Goal: Answer question/provide support: Share knowledge or assist other users

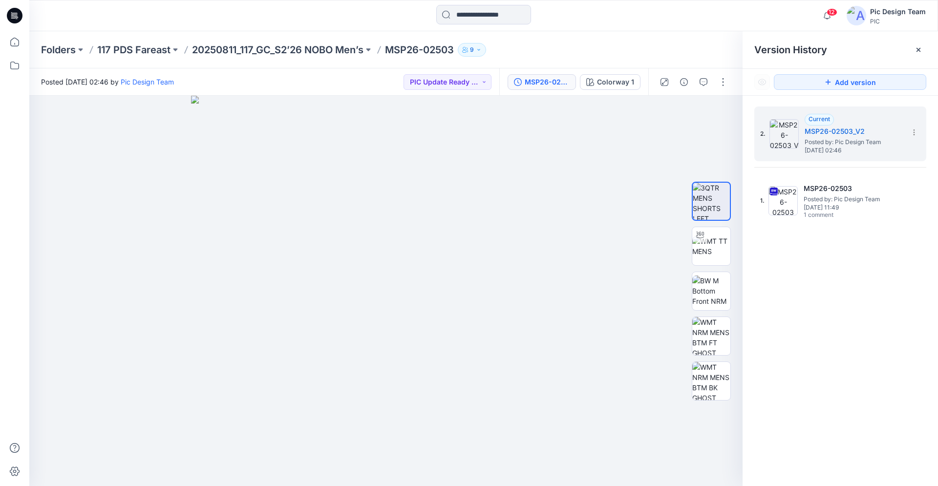
click at [6, 20] on div at bounding box center [14, 15] width 31 height 31
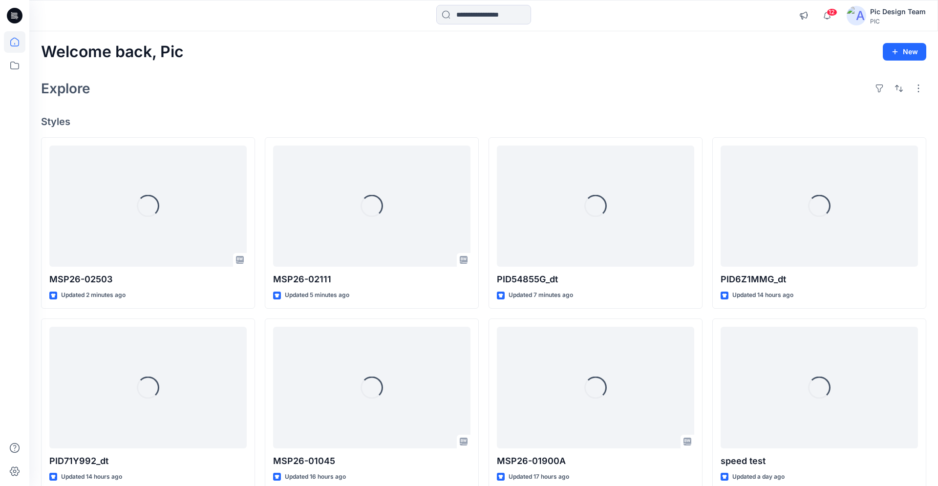
click at [17, 20] on icon at bounding box center [15, 16] width 16 height 16
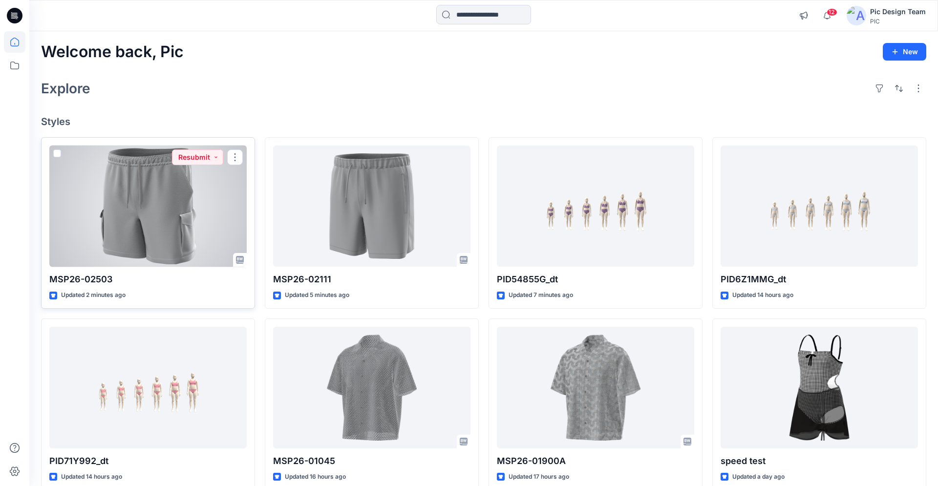
click at [142, 236] on div at bounding box center [147, 207] width 197 height 122
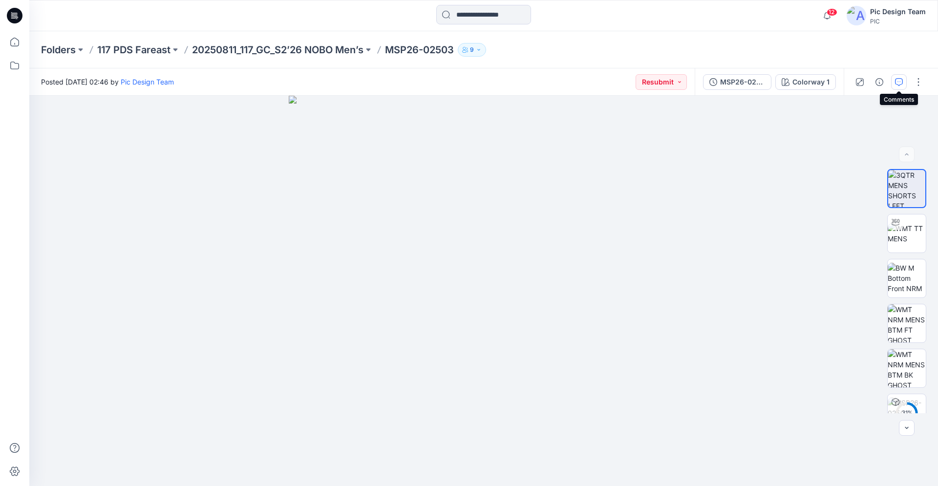
click at [900, 84] on icon "button" at bounding box center [899, 82] width 8 height 8
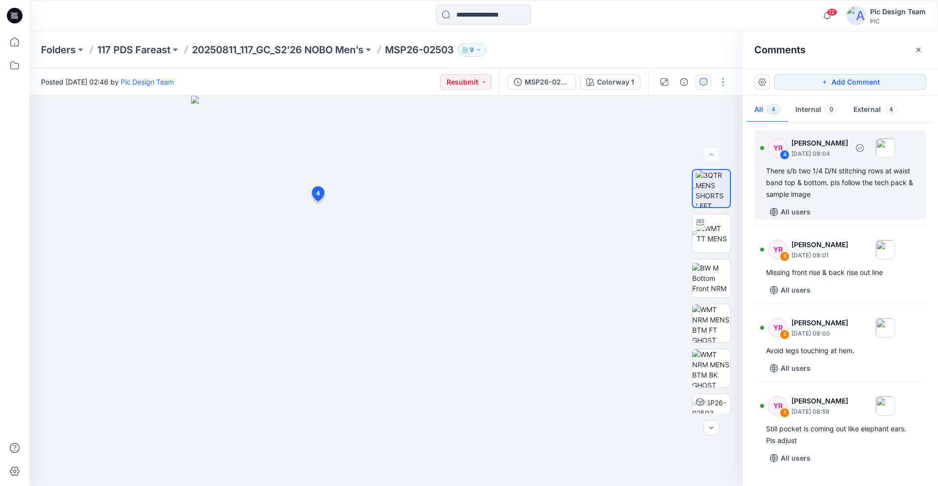
click at [782, 151] on div "4" at bounding box center [785, 155] width 10 height 10
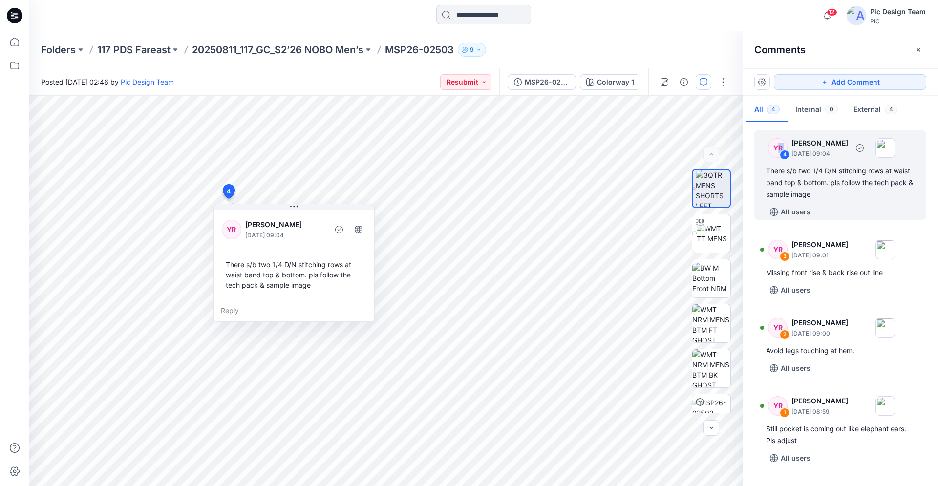
click at [785, 154] on div "4" at bounding box center [785, 155] width 10 height 10
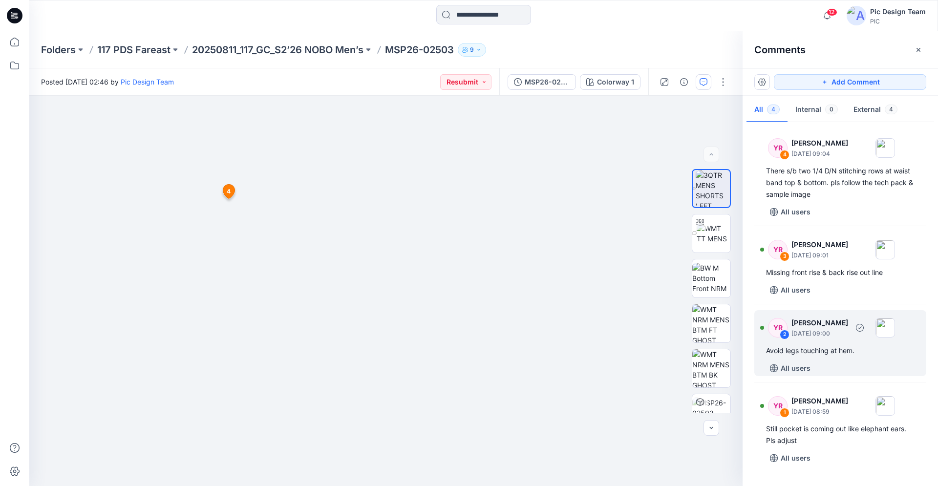
click at [844, 362] on div "All users" at bounding box center [846, 369] width 160 height 16
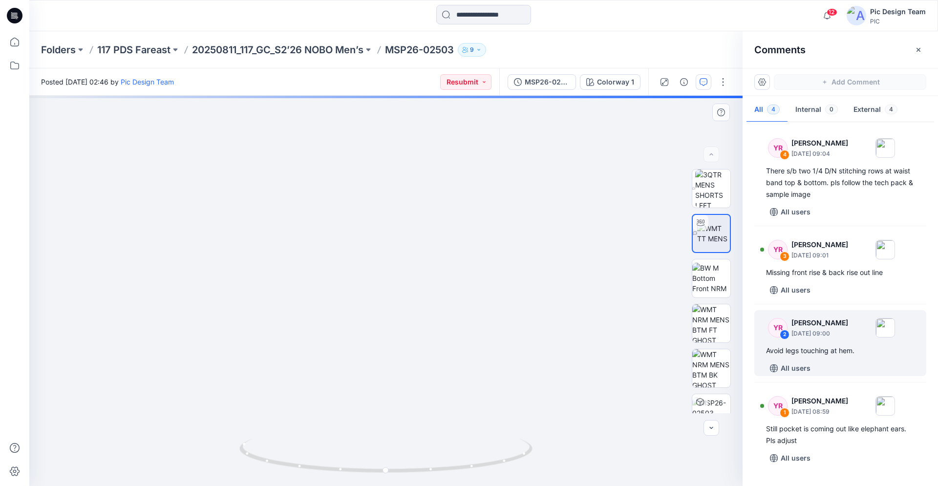
drag, startPoint x: 456, startPoint y: 467, endPoint x: 410, endPoint y: 466, distance: 46.5
click at [410, 466] on div "Colorway 1 Loading... Material Properties Loading..." at bounding box center [386, 291] width 714 height 391
drag, startPoint x: 404, startPoint y: 470, endPoint x: 463, endPoint y: 475, distance: 59.3
click at [460, 476] on div "Colorway 1 Loading... Material Properties Loading..." at bounding box center [386, 291] width 714 height 391
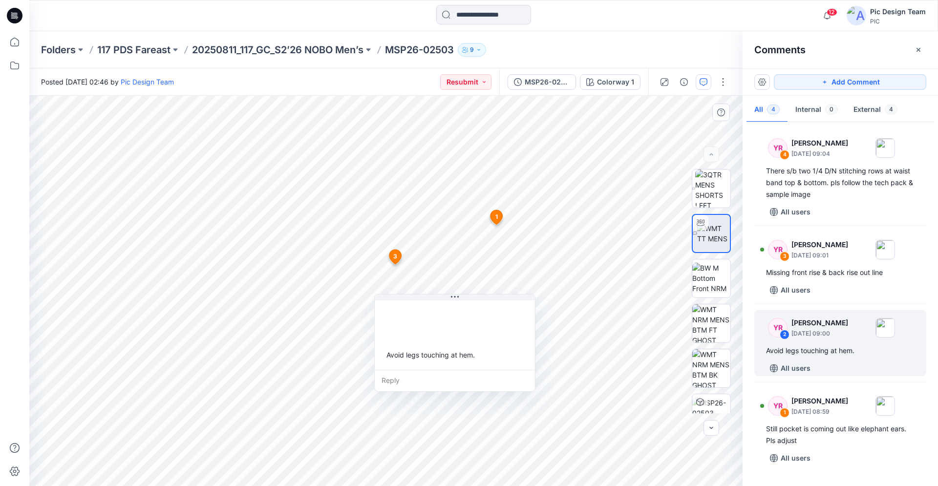
click at [438, 461] on div "Colorway 1 Loading... Material Properties Loading... 5 1 Still pocket is coming…" at bounding box center [386, 291] width 714 height 391
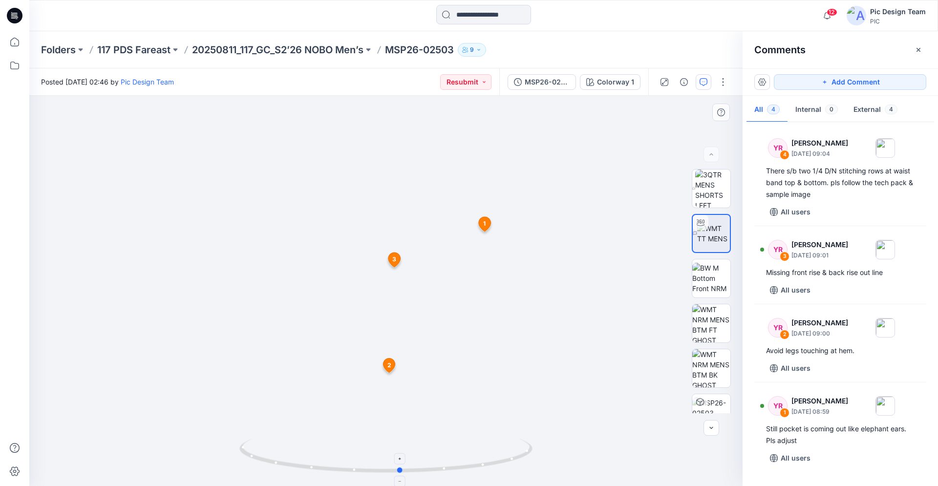
drag, startPoint x: 457, startPoint y: 472, endPoint x: 472, endPoint y: 473, distance: 14.7
click at [472, 473] on icon at bounding box center [387, 457] width 296 height 37
click at [483, 221] on icon at bounding box center [485, 224] width 12 height 15
drag, startPoint x: 304, startPoint y: 283, endPoint x: 280, endPoint y: 290, distance: 25.5
click at [285, 280] on div at bounding box center [386, 291] width 714 height 391
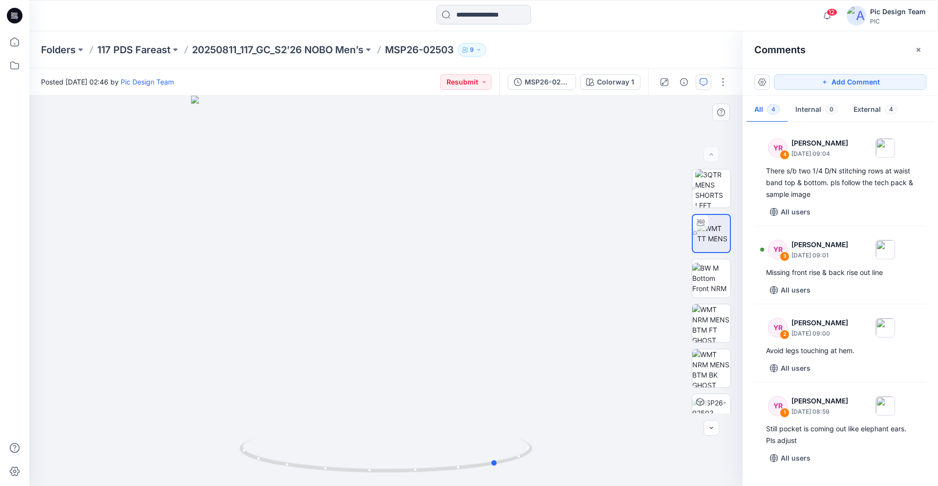
drag, startPoint x: 313, startPoint y: 470, endPoint x: 427, endPoint y: 485, distance: 114.9
click at [427, 485] on div at bounding box center [386, 291] width 714 height 391
drag, startPoint x: 449, startPoint y: 465, endPoint x: 364, endPoint y: 451, distance: 86.7
click at [364, 451] on icon at bounding box center [387, 457] width 296 height 37
click at [6, 16] on div at bounding box center [14, 15] width 31 height 31
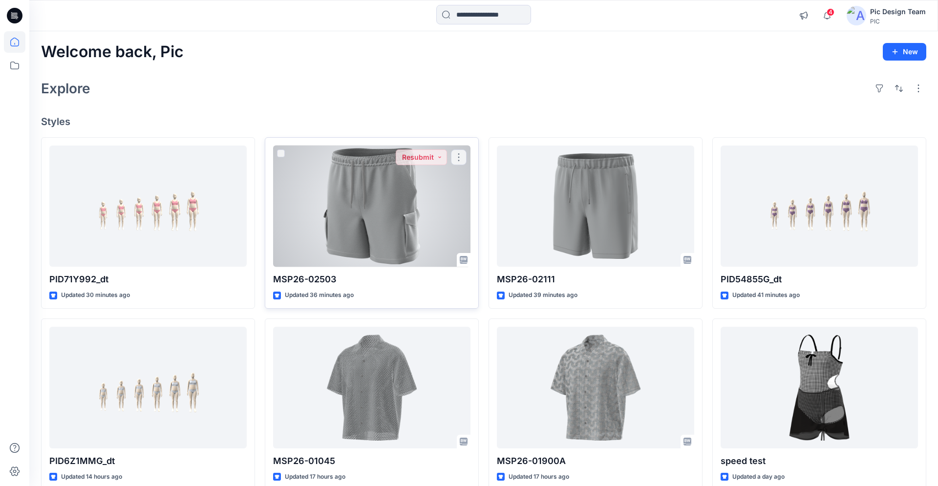
click at [431, 195] on div at bounding box center [371, 207] width 197 height 122
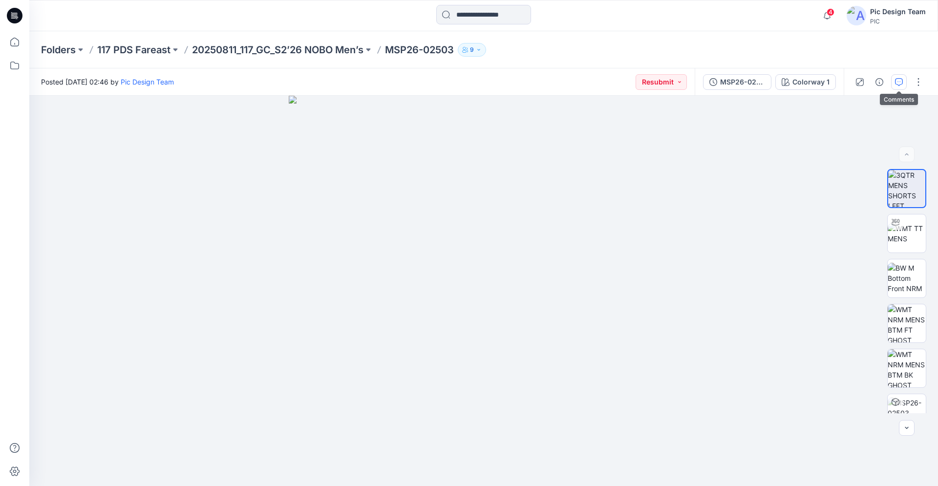
click at [899, 82] on icon "button" at bounding box center [899, 82] width 8 height 8
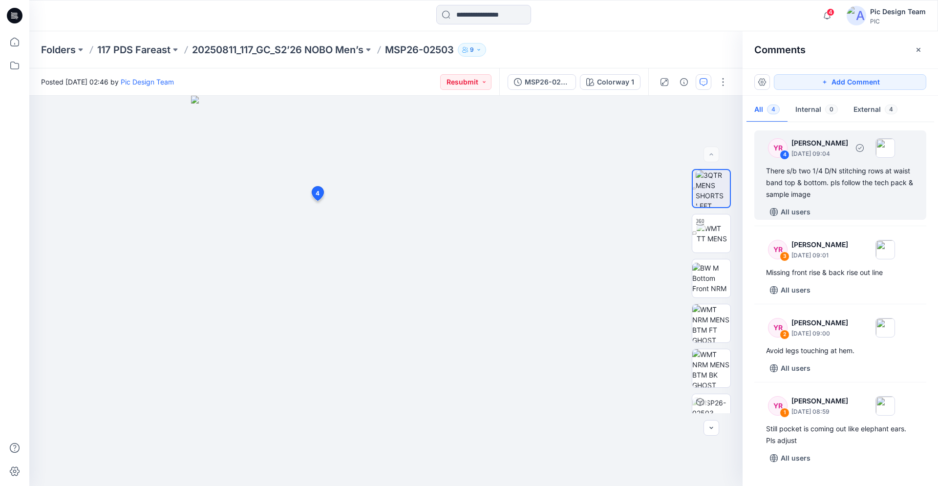
click at [789, 173] on div "There s/b two 1/4 D/N stitching rows at waist band top & bottom. pls follow the…" at bounding box center [840, 182] width 149 height 35
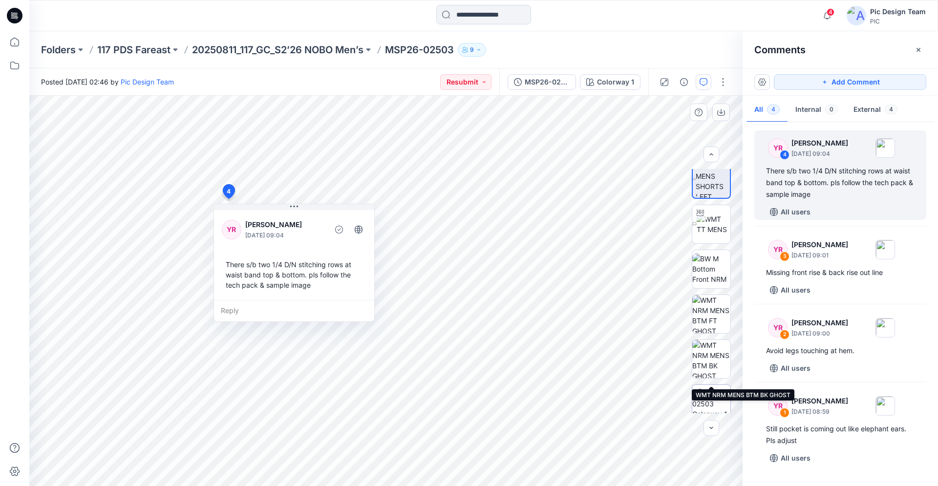
scroll to position [20, 0]
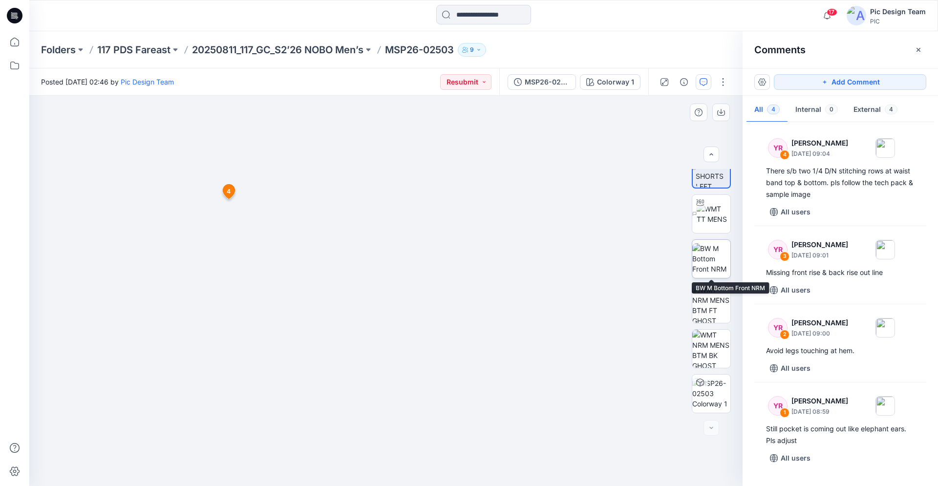
click at [710, 254] on img at bounding box center [712, 258] width 38 height 31
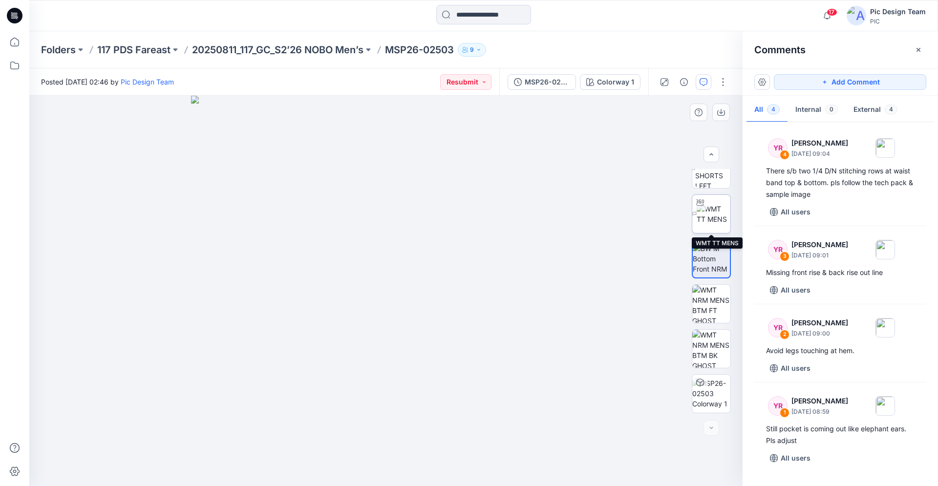
click at [711, 224] on img at bounding box center [714, 214] width 34 height 21
click at [596, 281] on div at bounding box center [386, 291] width 714 height 391
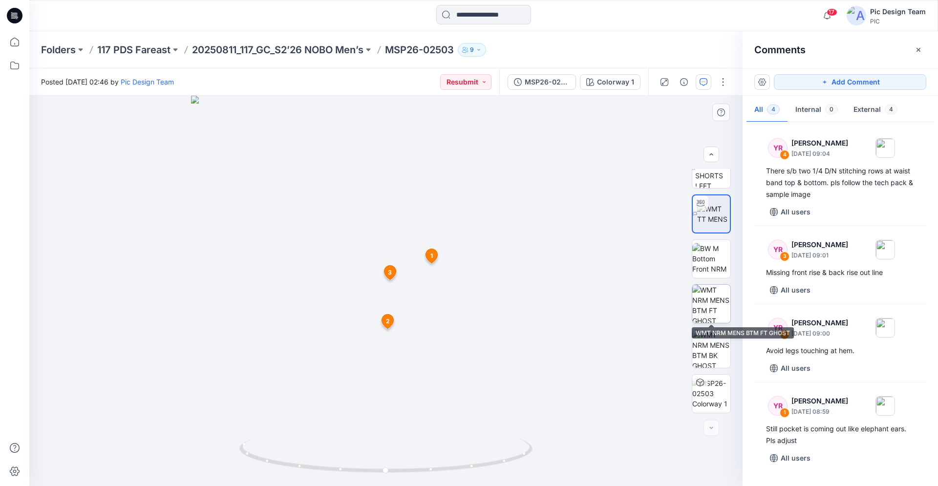
click at [716, 307] on img at bounding box center [712, 304] width 38 height 38
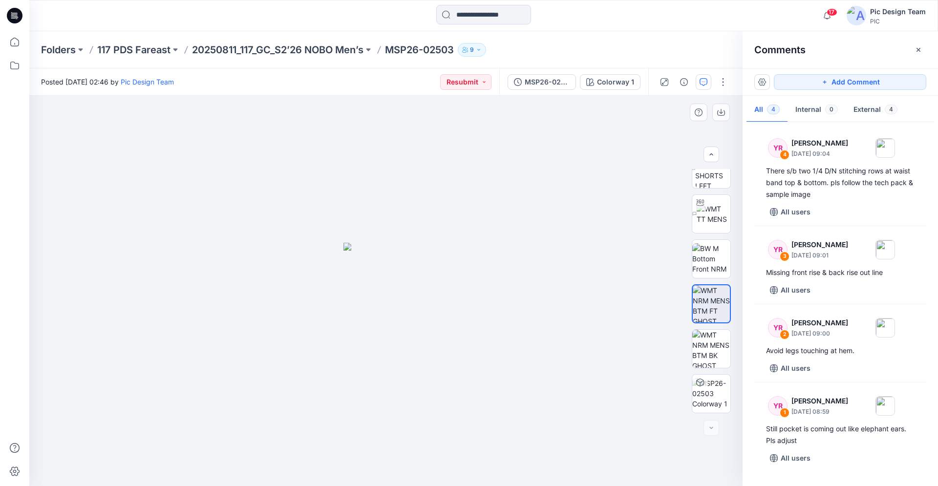
click at [404, 312] on img at bounding box center [386, 365] width 85 height 244
click at [709, 251] on img at bounding box center [712, 258] width 38 height 31
click at [710, 223] on img at bounding box center [714, 214] width 34 height 21
drag, startPoint x: 432, startPoint y: 471, endPoint x: 278, endPoint y: 452, distance: 155.1
click at [305, 459] on icon at bounding box center [387, 457] width 296 height 37
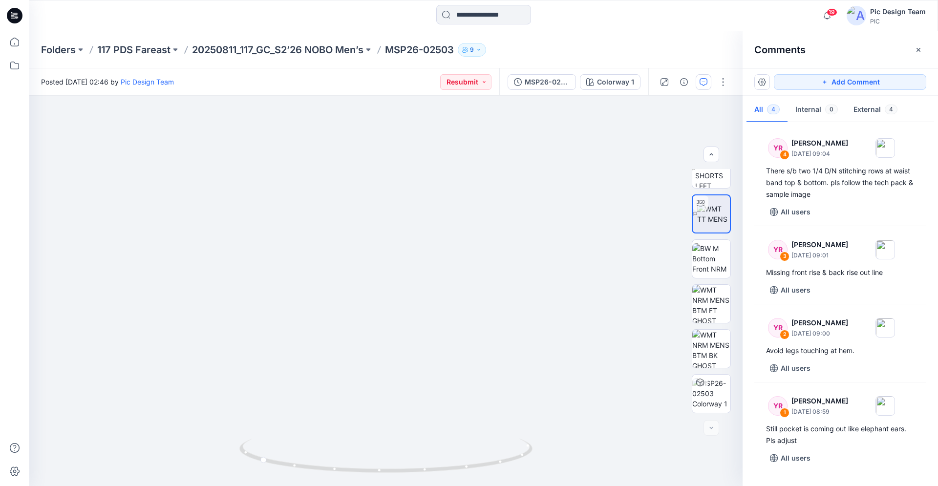
click at [18, 11] on icon at bounding box center [15, 16] width 16 height 16
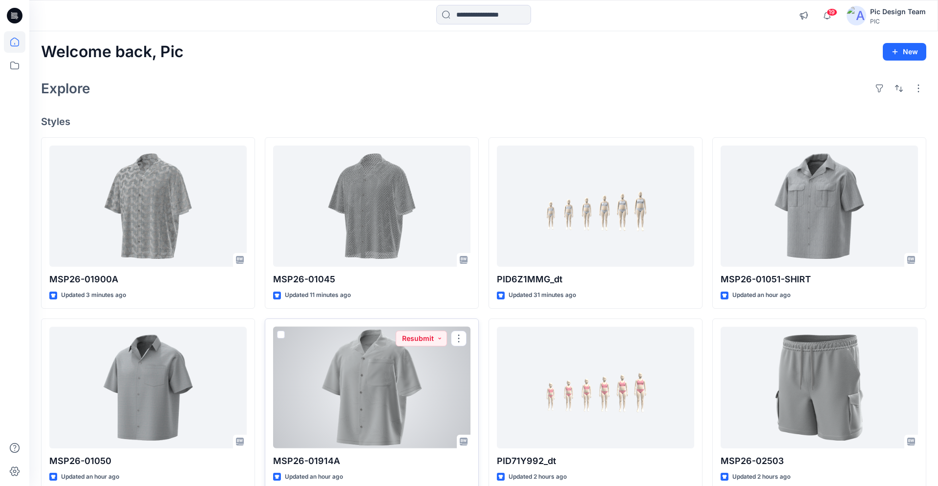
click at [340, 396] on div at bounding box center [371, 388] width 197 height 122
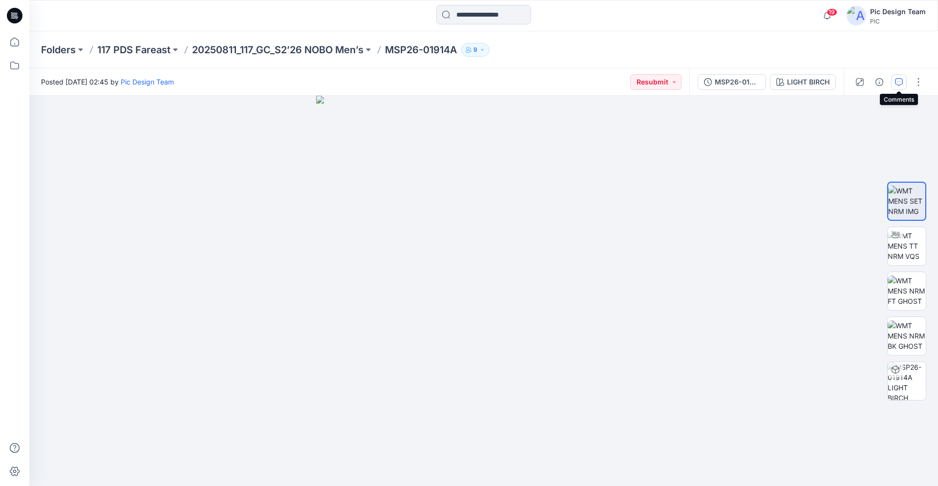
click at [898, 86] on icon "button" at bounding box center [899, 82] width 8 height 8
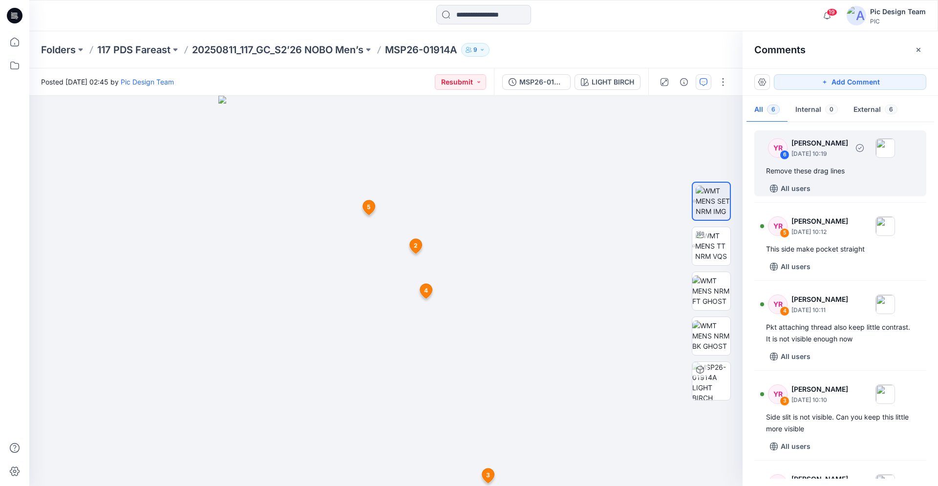
click at [816, 151] on p "[DATE] 10:19" at bounding box center [820, 154] width 57 height 10
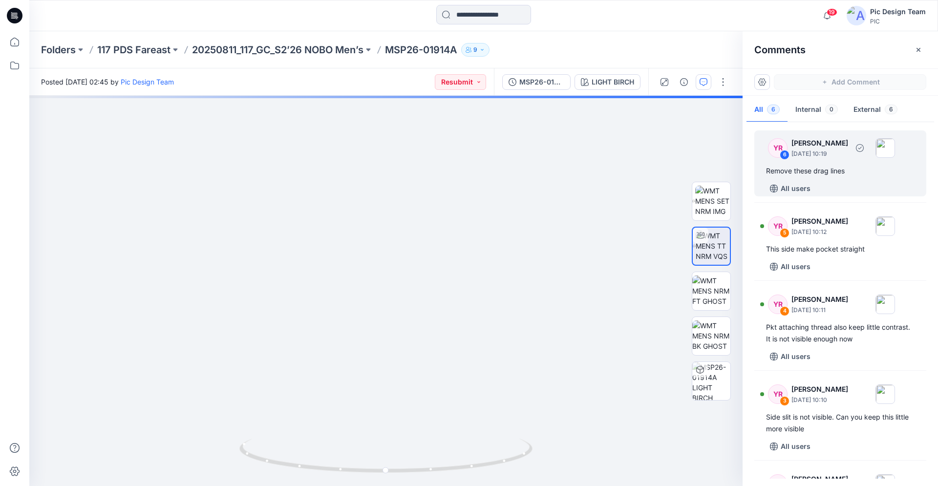
click at [818, 154] on p "[DATE] 10:19" at bounding box center [820, 154] width 57 height 10
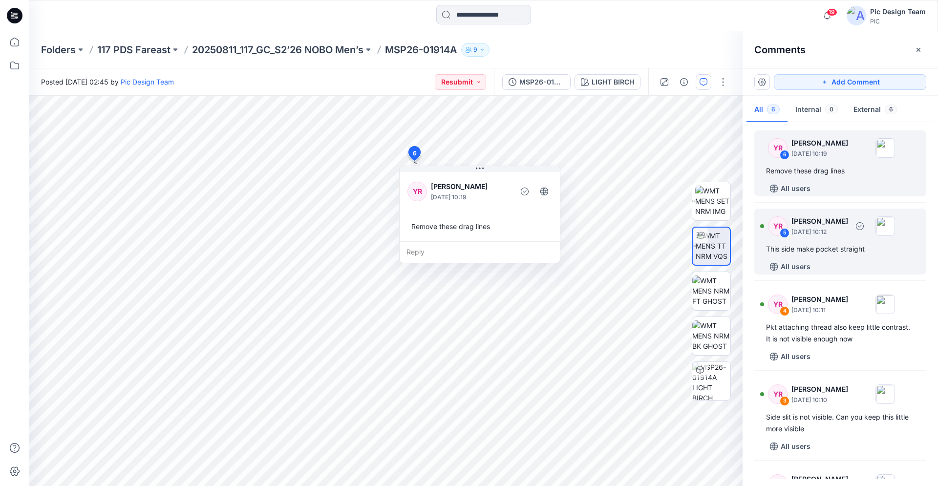
click at [821, 249] on div "This side make pocket straight" at bounding box center [840, 249] width 149 height 12
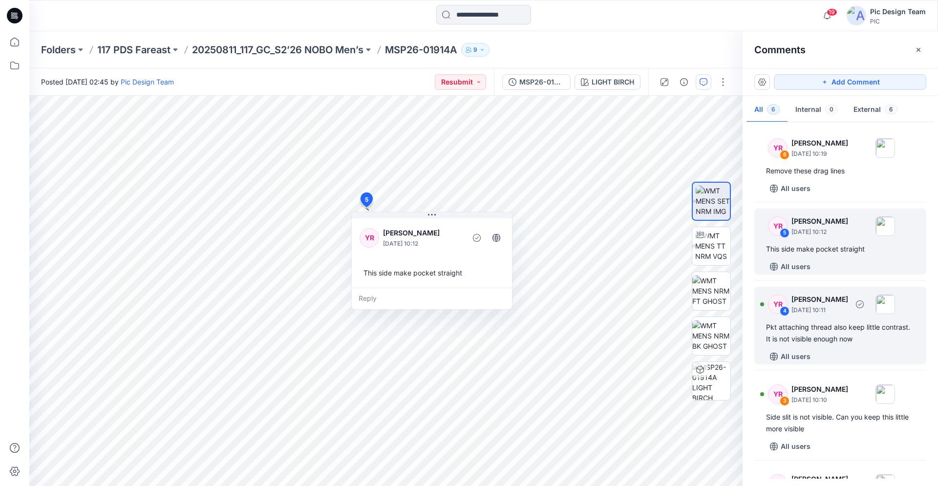
click at [808, 336] on div "Pkt attaching thread also keep little contrast. It is not visible enough now" at bounding box center [840, 333] width 149 height 23
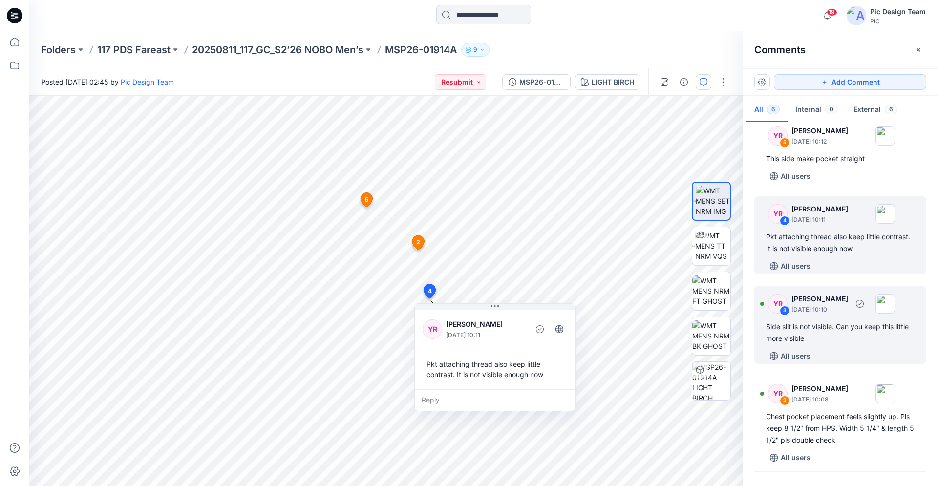
scroll to position [100, 0]
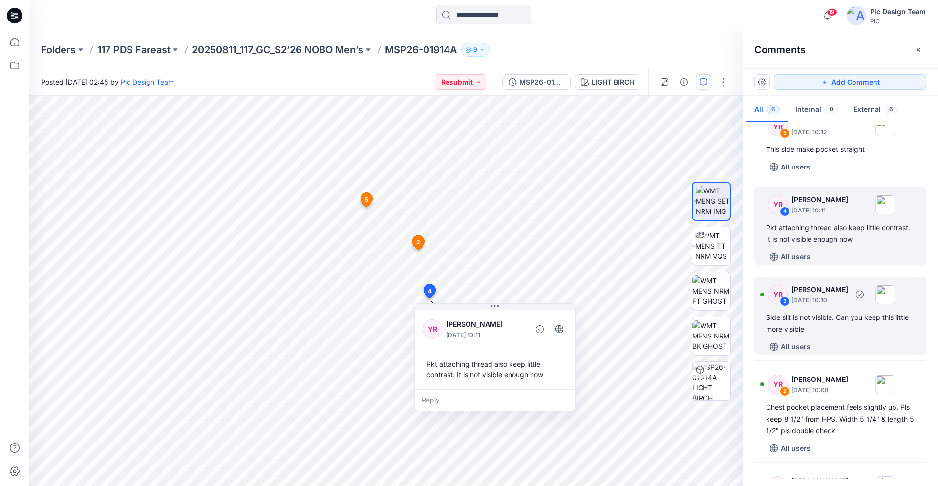
click at [801, 326] on div "Side slit is not visible. Can you keep this little more visible" at bounding box center [840, 323] width 149 height 23
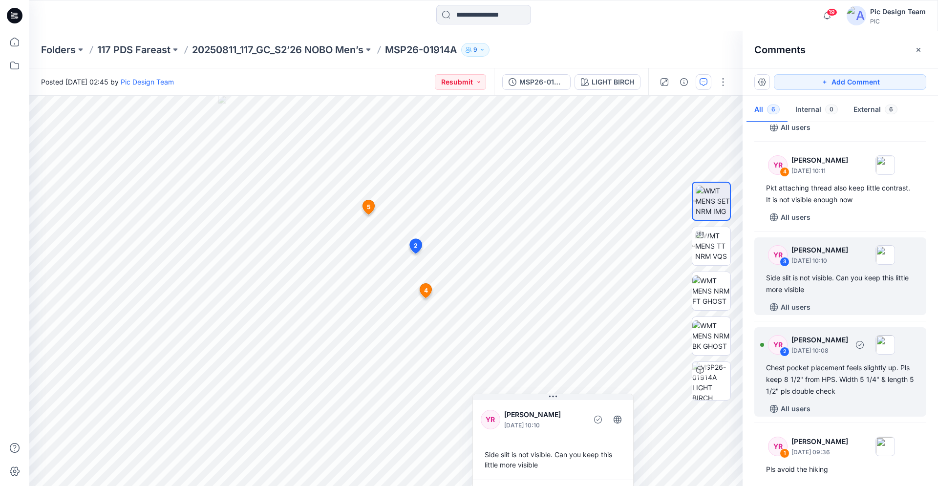
scroll to position [161, 0]
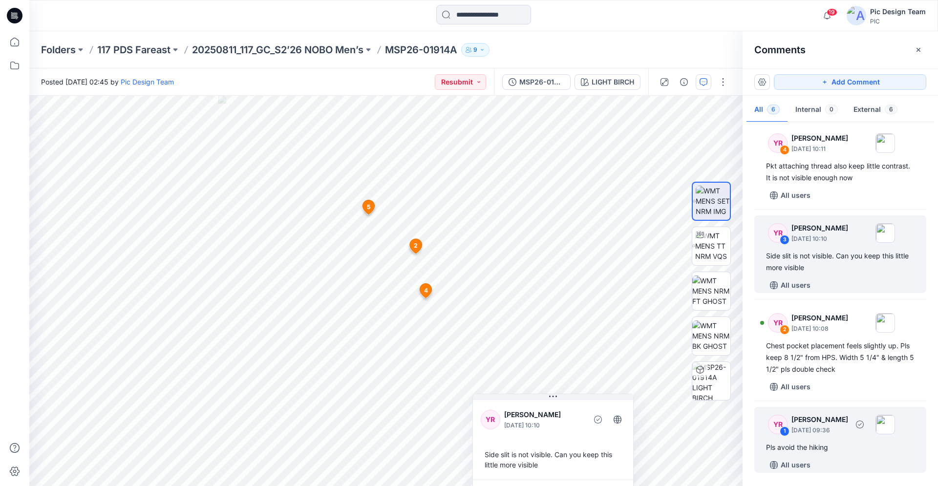
click at [818, 445] on div "Pls avoid the hiking" at bounding box center [840, 448] width 149 height 12
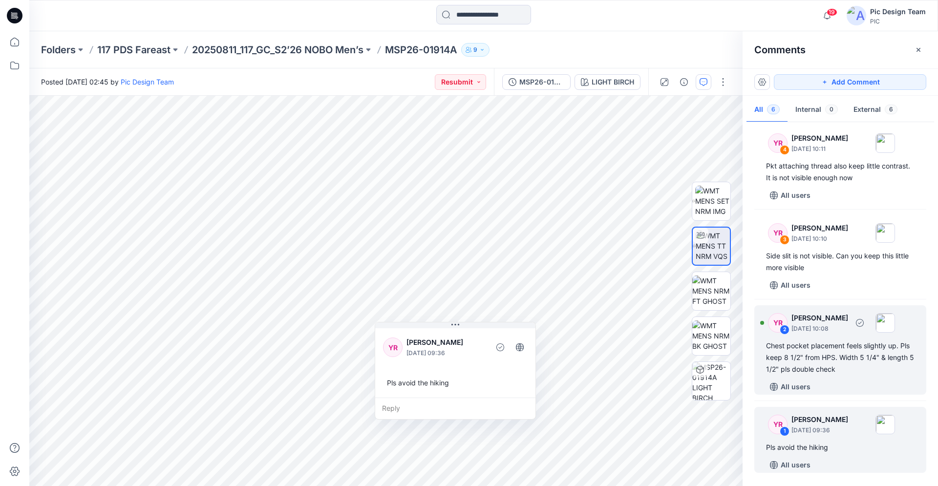
click at [837, 377] on div "YR 2 [PERSON_NAME] [DATE] 10:08 Chest pocket placement feels slightly up. Pls k…" at bounding box center [841, 349] width 172 height 89
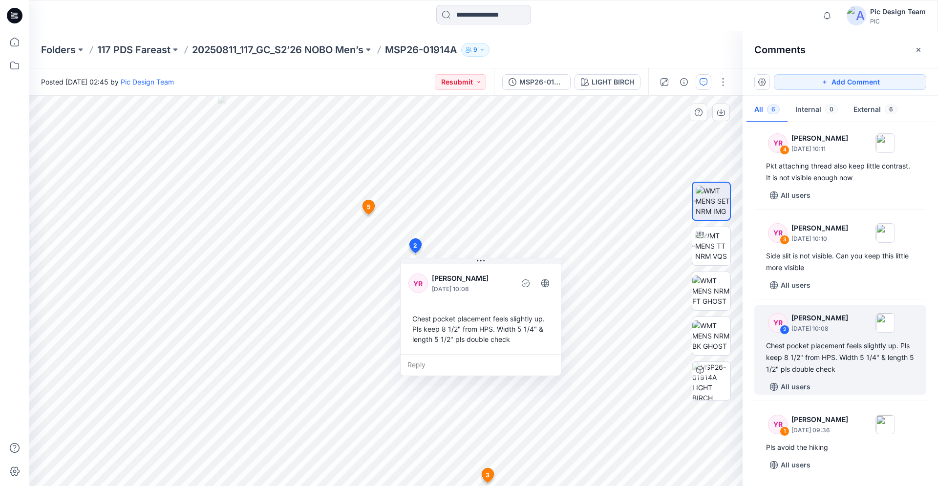
click at [414, 285] on div "YR" at bounding box center [419, 284] width 20 height 20
click at [418, 286] on div "YR" at bounding box center [419, 284] width 20 height 20
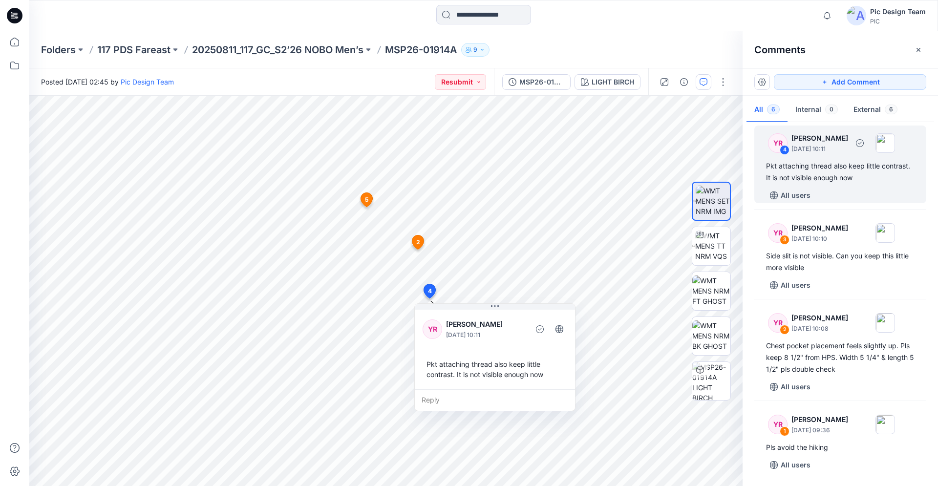
click at [770, 152] on div "YR 4" at bounding box center [778, 143] width 20 height 20
click at [773, 147] on div "YR" at bounding box center [778, 143] width 20 height 20
click at [772, 147] on div "YR" at bounding box center [778, 143] width 20 height 20
click at [772, 148] on div "YR" at bounding box center [778, 143] width 20 height 20
click at [832, 139] on p "[PERSON_NAME]" at bounding box center [820, 138] width 57 height 12
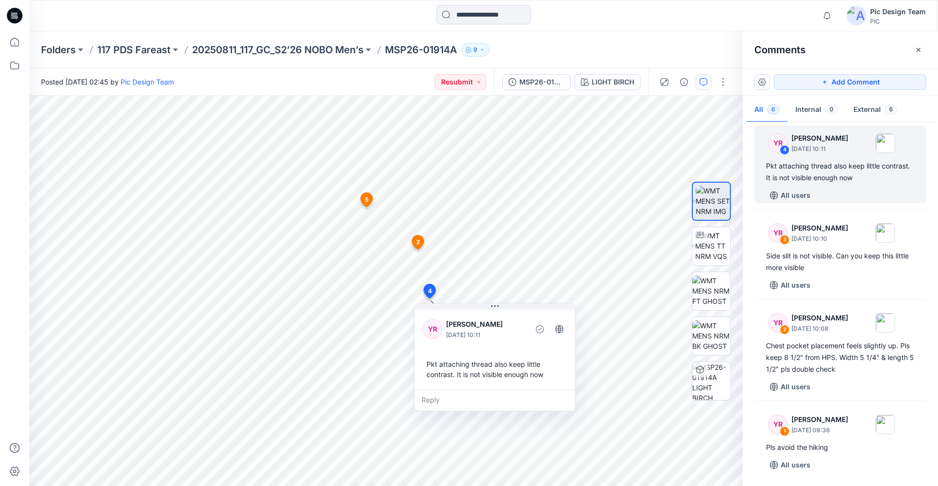
click at [20, 17] on icon at bounding box center [15, 16] width 16 height 16
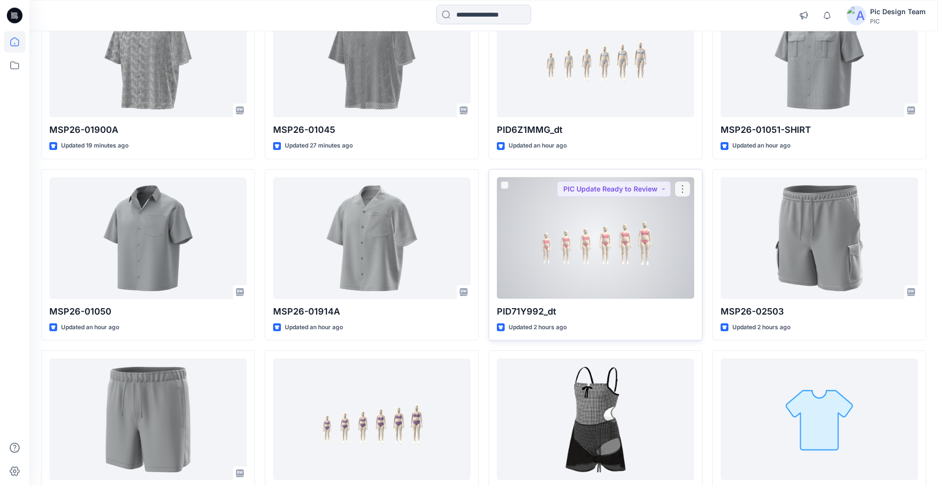
scroll to position [176, 0]
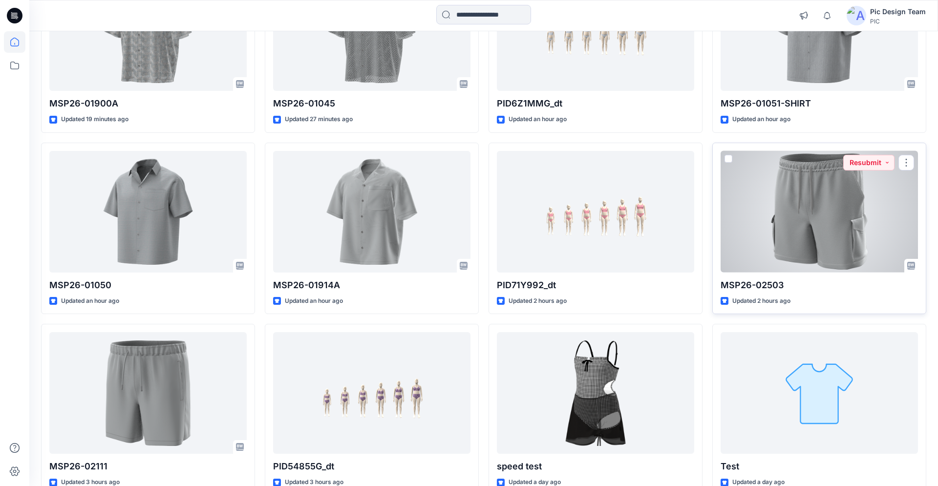
click at [745, 228] on div at bounding box center [819, 212] width 197 height 122
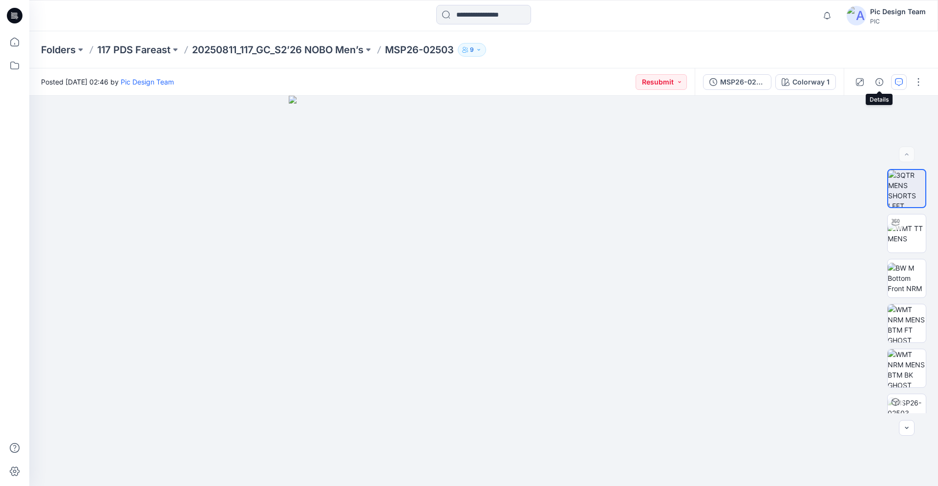
click at [896, 79] on icon "button" at bounding box center [899, 82] width 8 height 8
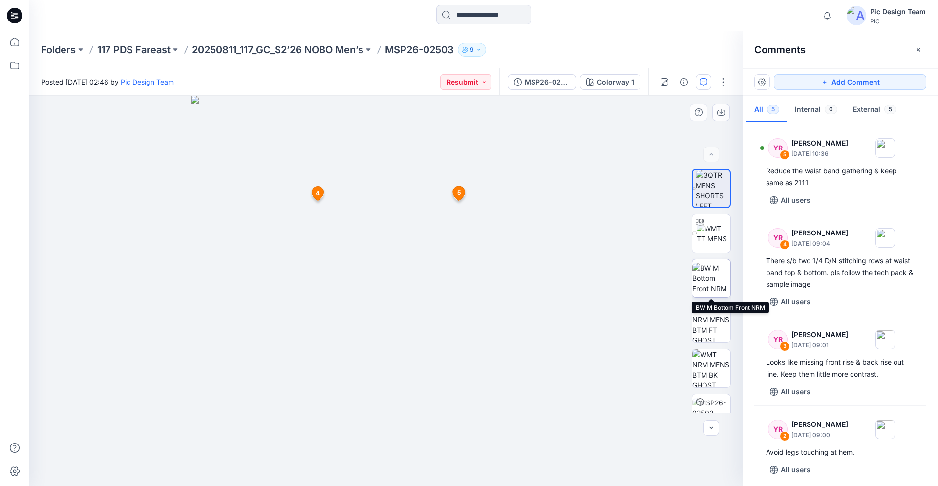
click at [704, 284] on img at bounding box center [712, 278] width 38 height 31
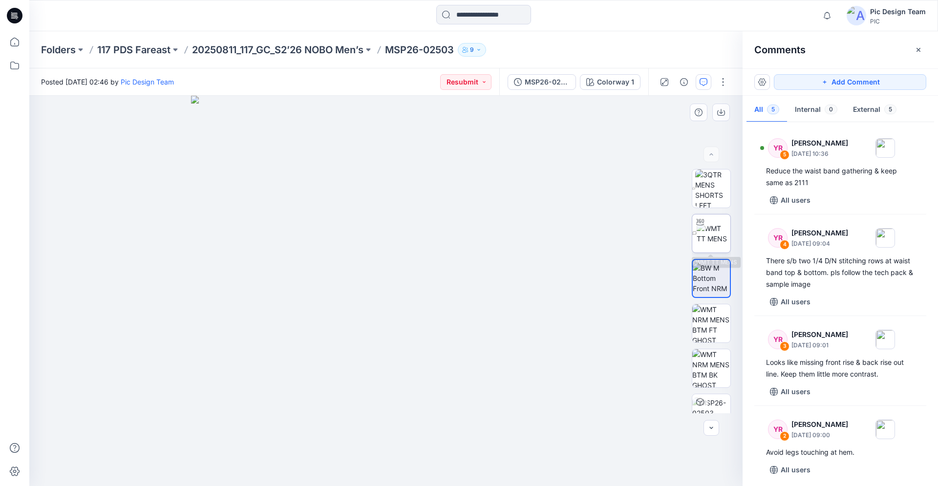
click at [712, 233] on img at bounding box center [714, 233] width 34 height 21
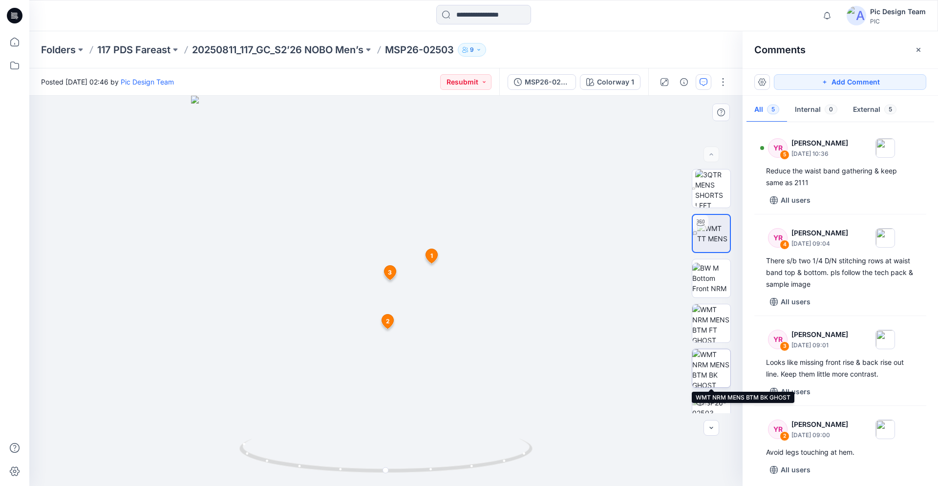
click at [708, 368] on img at bounding box center [712, 368] width 38 height 38
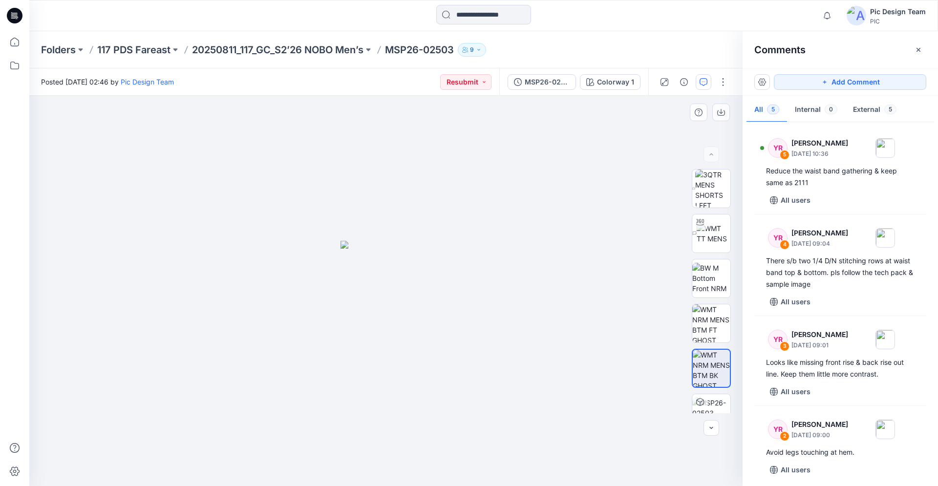
click at [397, 292] on img at bounding box center [386, 364] width 91 height 246
click at [709, 281] on img at bounding box center [712, 278] width 38 height 31
click at [711, 235] on img at bounding box center [714, 233] width 34 height 21
drag, startPoint x: 478, startPoint y: 471, endPoint x: 332, endPoint y: 474, distance: 145.7
click at [332, 474] on icon at bounding box center [387, 457] width 296 height 37
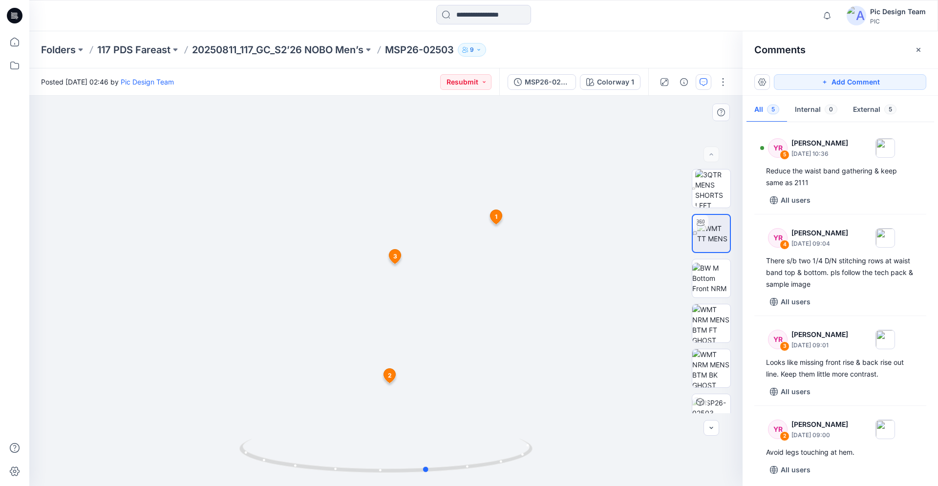
drag, startPoint x: 355, startPoint y: 473, endPoint x: 542, endPoint y: 483, distance: 187.5
click at [542, 483] on div at bounding box center [386, 291] width 714 height 391
drag, startPoint x: 373, startPoint y: 474, endPoint x: 272, endPoint y: 457, distance: 102.5
click at [273, 457] on icon at bounding box center [387, 457] width 296 height 37
drag, startPoint x: 206, startPoint y: 222, endPoint x: 257, endPoint y: 264, distance: 66.0
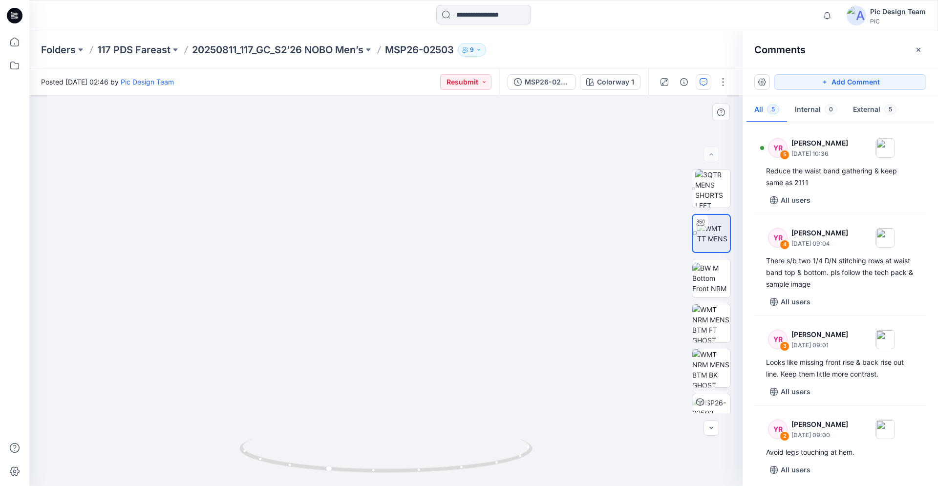
click at [295, 217] on img at bounding box center [463, 148] width 953 height 678
drag, startPoint x: 279, startPoint y: 465, endPoint x: 332, endPoint y: 467, distance: 52.8
click at [332, 467] on icon at bounding box center [387, 457] width 296 height 37
